Goal: Transaction & Acquisition: Purchase product/service

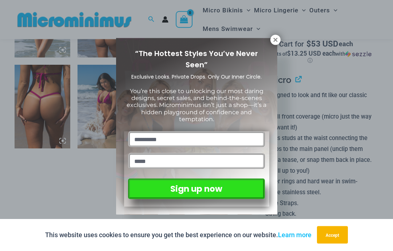
scroll to position [458, 0]
click at [276, 39] on icon at bounding box center [275, 40] width 4 height 4
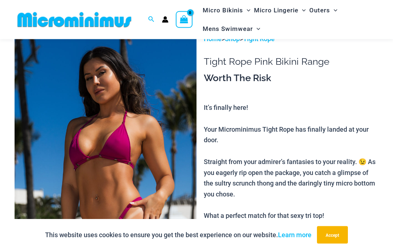
scroll to position [0, 0]
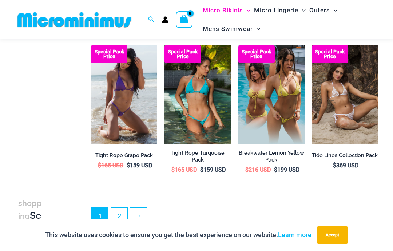
scroll to position [1144, 0]
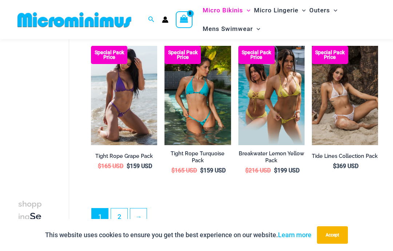
click at [119, 209] on link "2" at bounding box center [119, 217] width 16 height 16
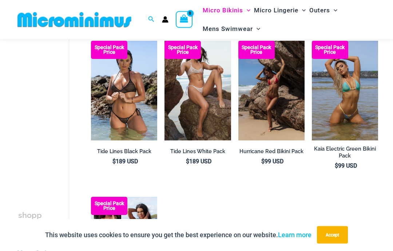
scroll to position [56, 0]
click at [164, 41] on img at bounding box center [164, 41] width 0 height 0
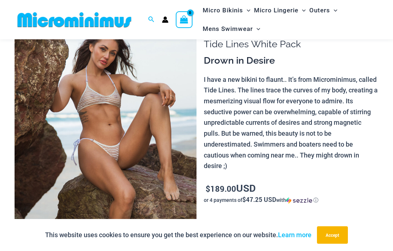
scroll to position [50, 0]
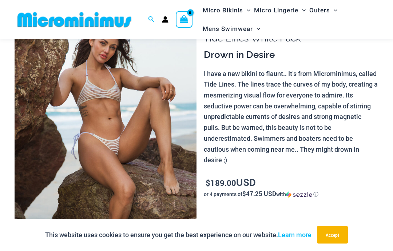
click at [129, 133] on img at bounding box center [106, 147] width 182 height 273
